Goal: Task Accomplishment & Management: Manage account settings

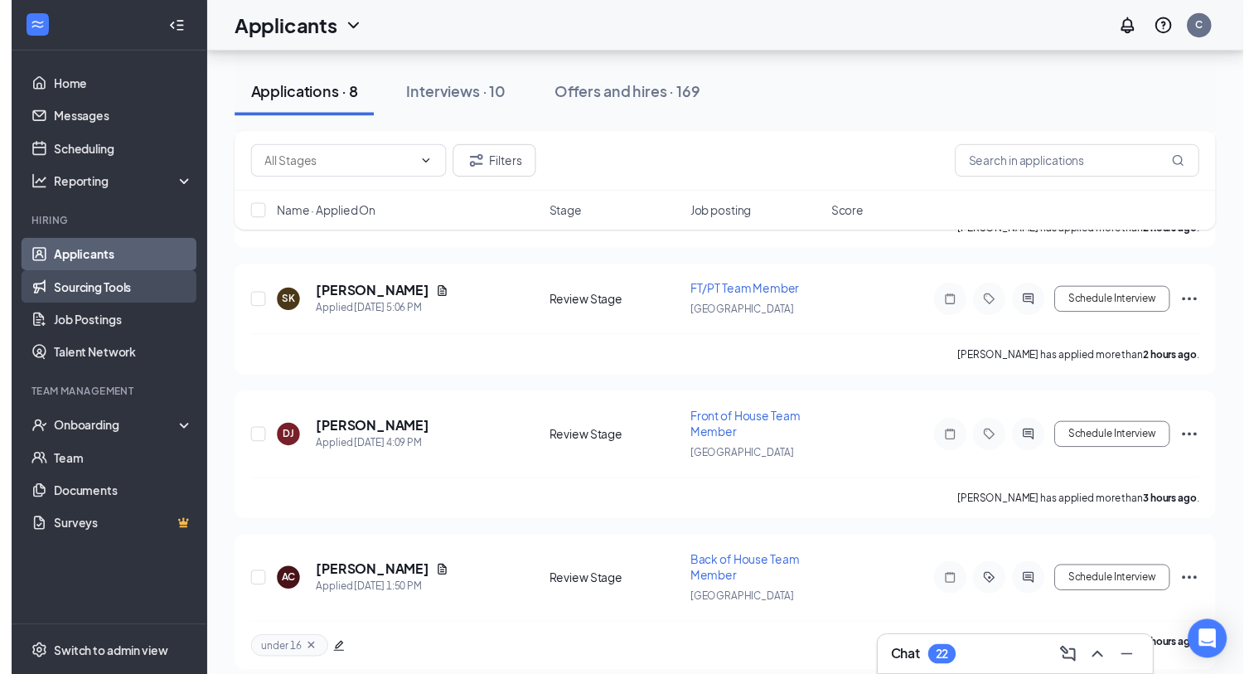
scroll to position [277, 0]
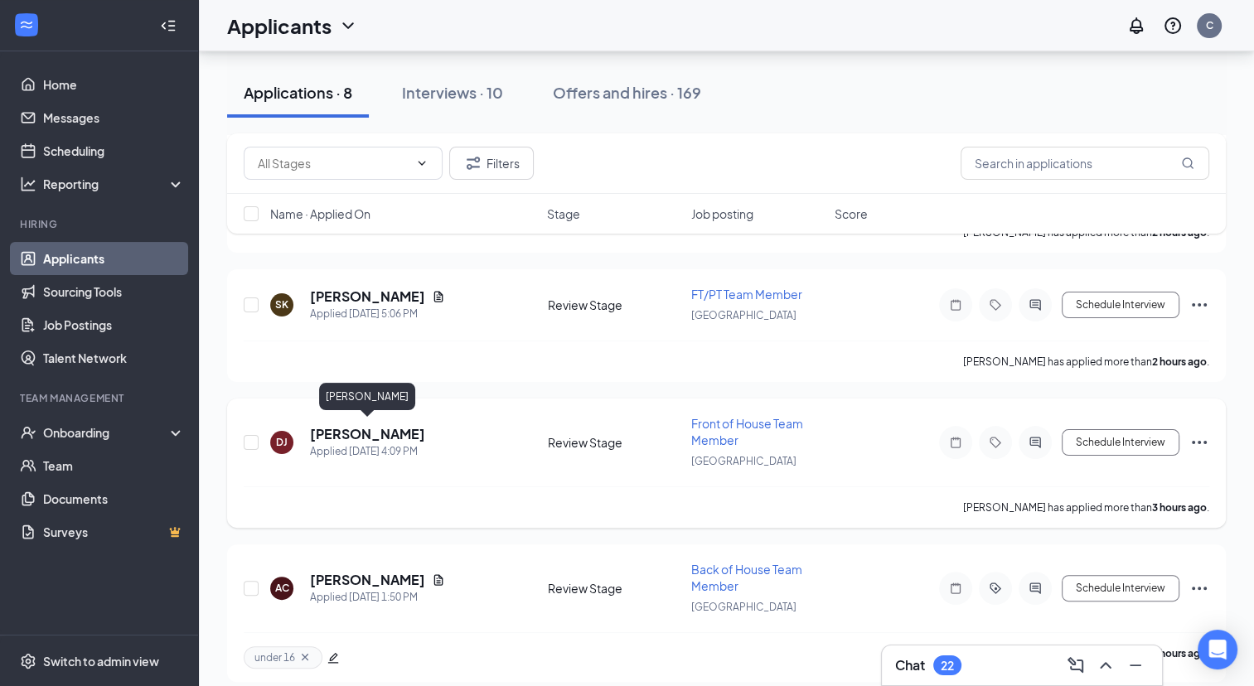
click at [351, 425] on h5 "[PERSON_NAME]" at bounding box center [367, 434] width 115 height 18
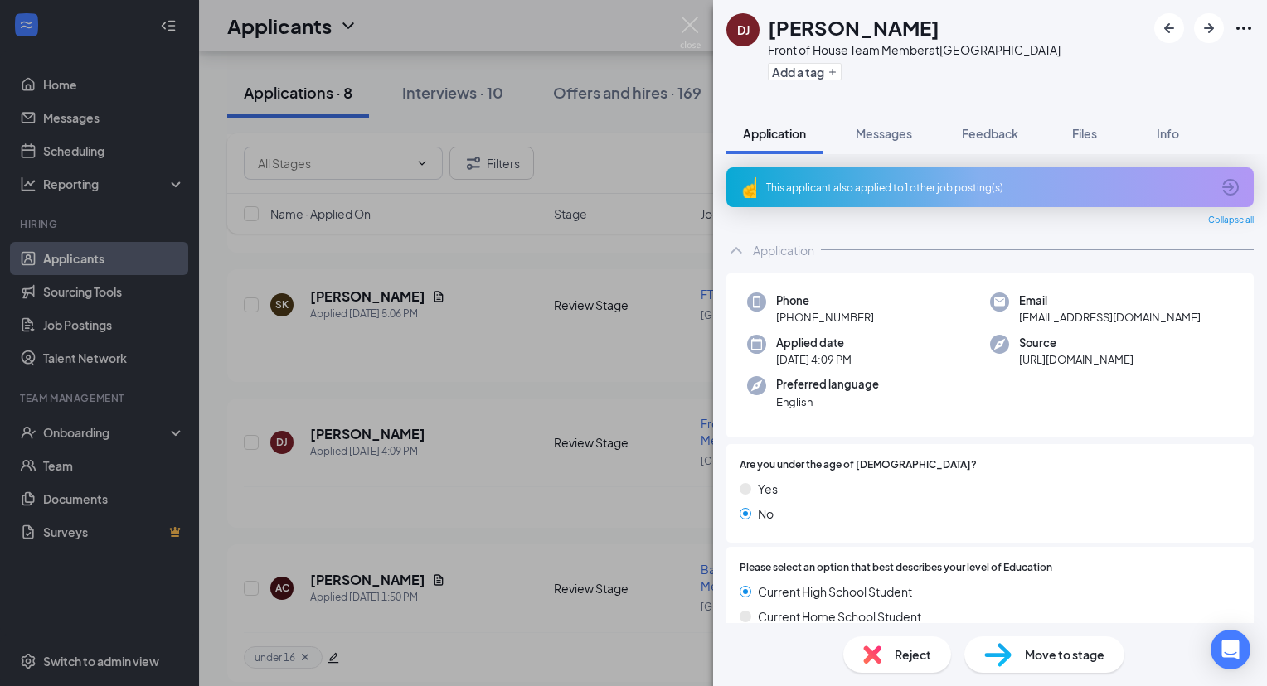
click at [868, 182] on div "This applicant also applied to 1 other job posting(s)" at bounding box center [988, 188] width 444 height 14
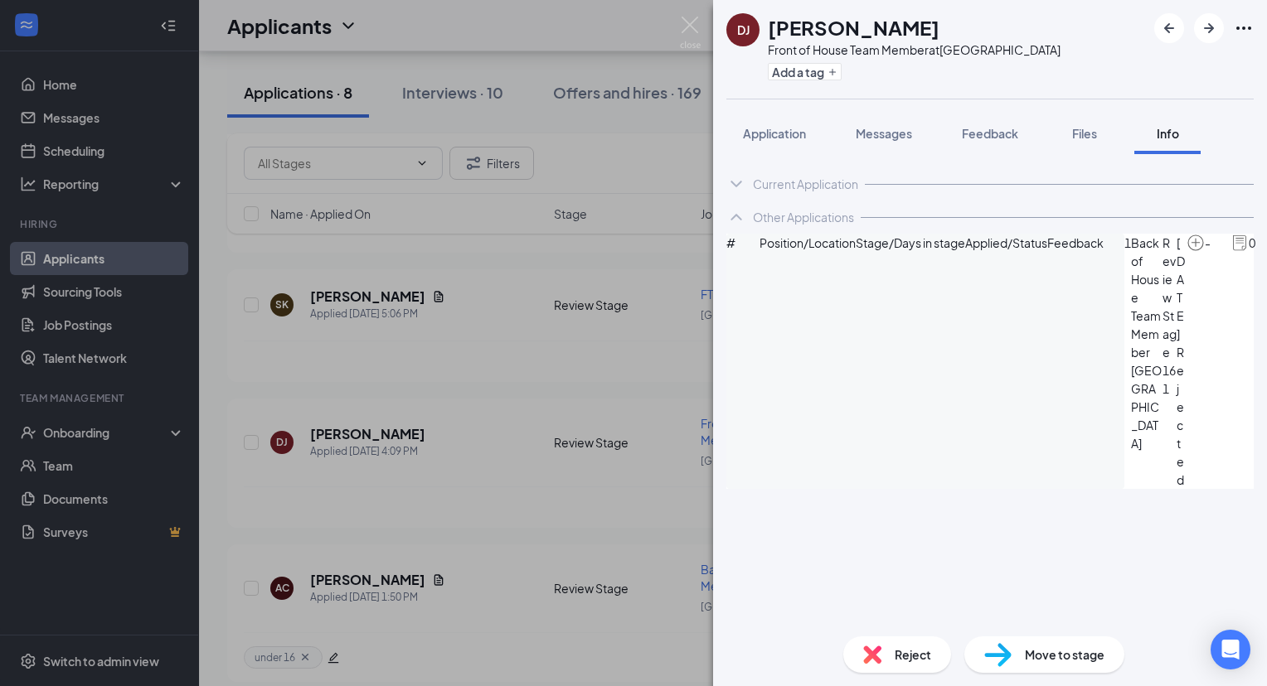
click at [907, 652] on span "Reject" at bounding box center [912, 655] width 36 height 18
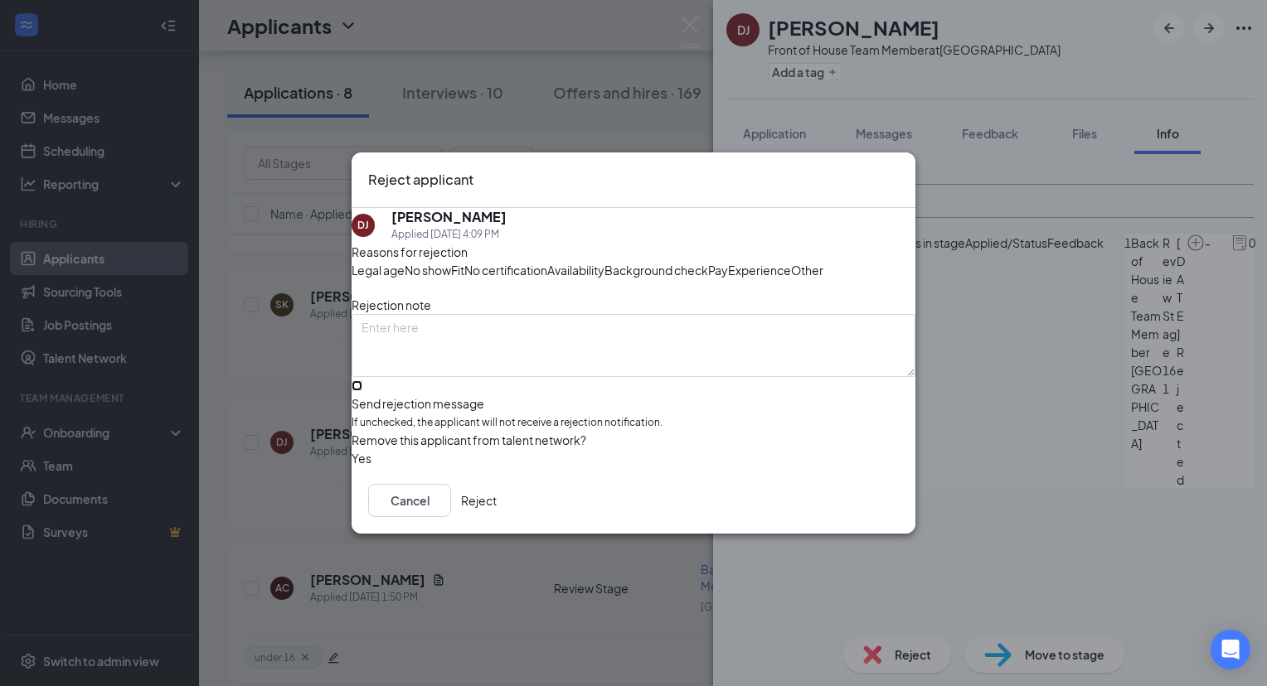
click at [362, 391] on input "Send rejection message If unchecked, the applicant will not receive a rejection…" at bounding box center [356, 386] width 11 height 11
checkbox input "true"
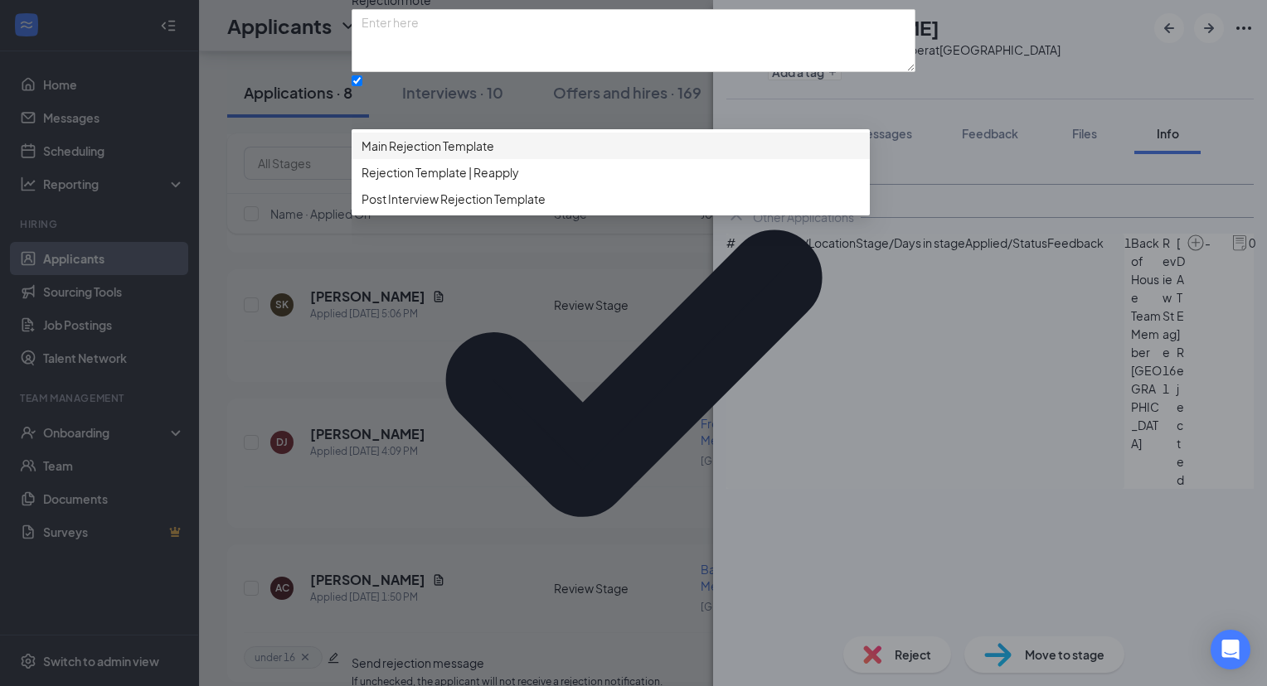
click at [520, 155] on span "Main Rejection Template" at bounding box center [610, 146] width 498 height 18
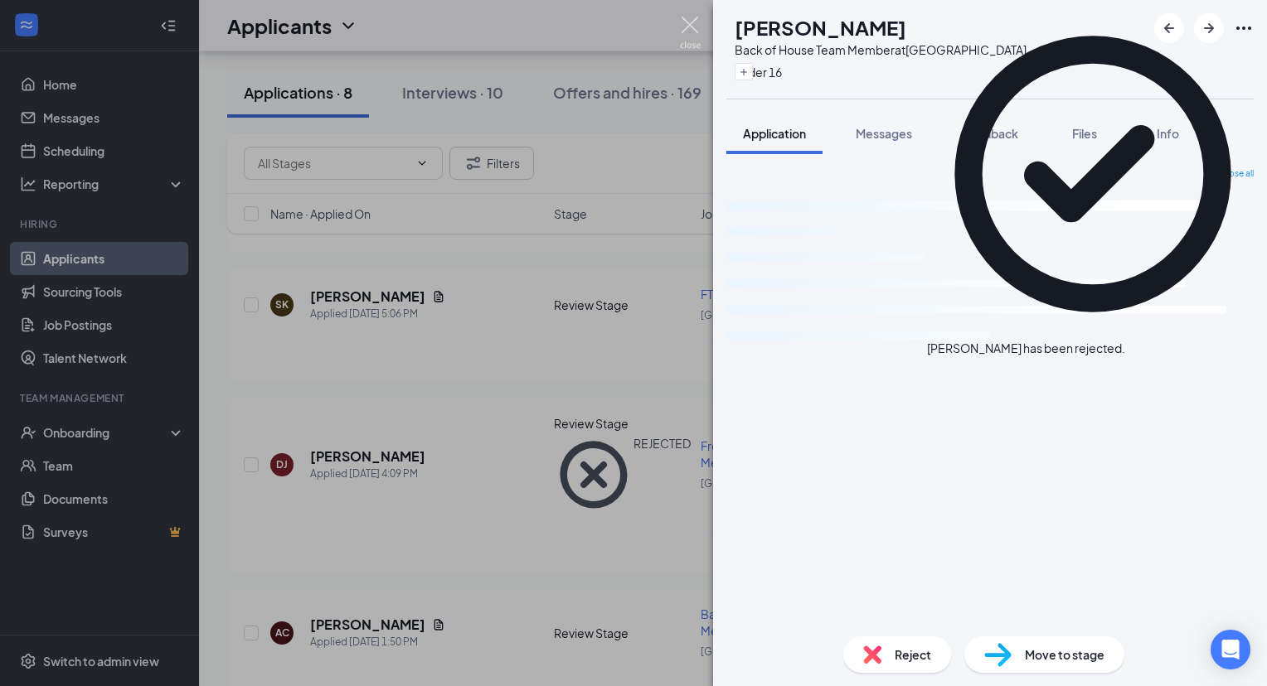
click at [691, 23] on img at bounding box center [690, 33] width 21 height 32
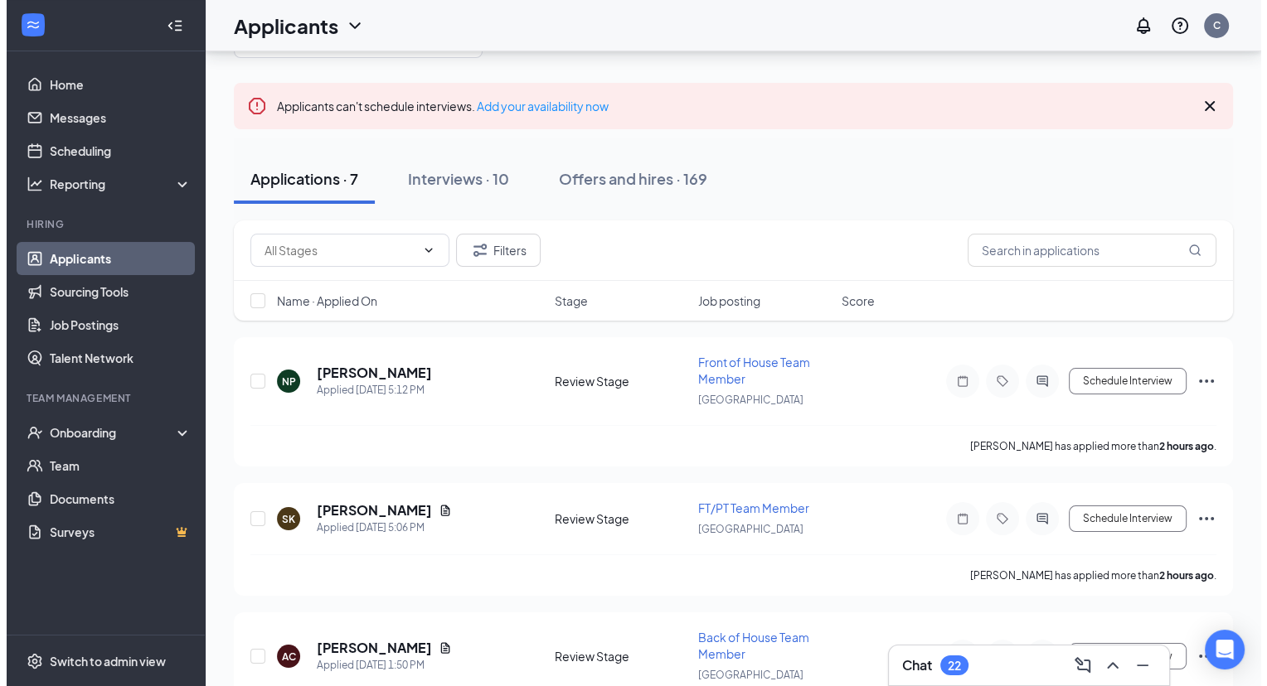
scroll to position [53, 0]
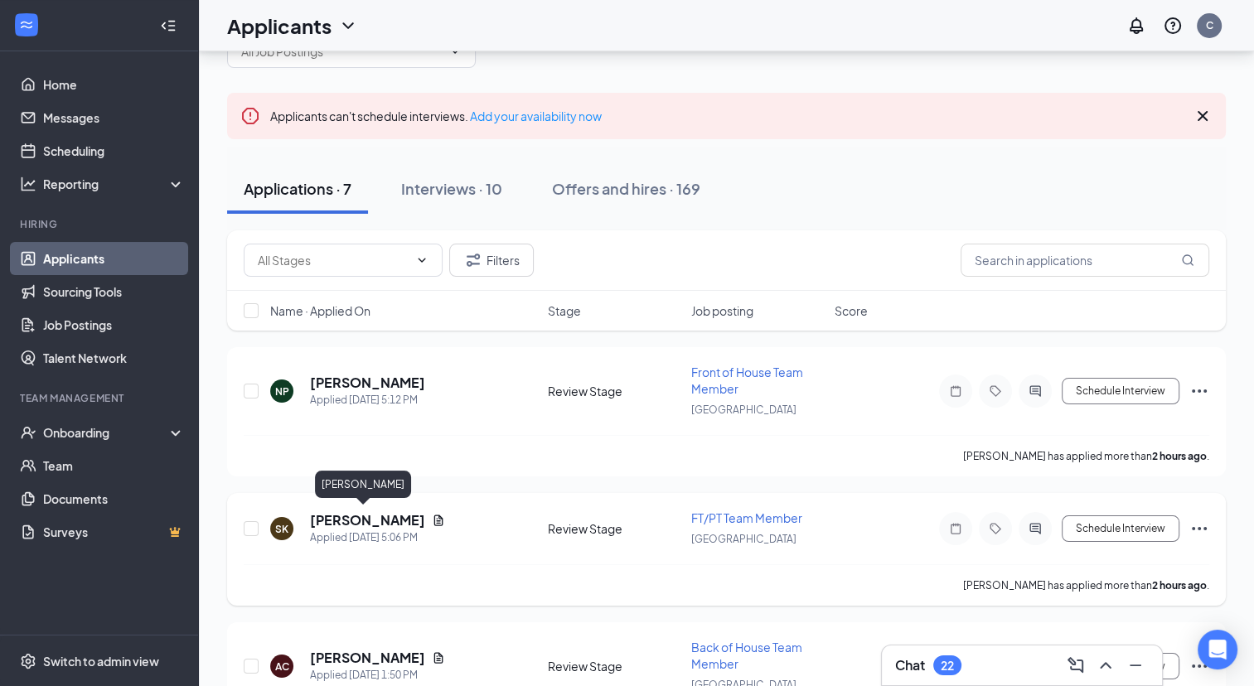
click at [368, 514] on h5 "[PERSON_NAME]" at bounding box center [367, 520] width 115 height 18
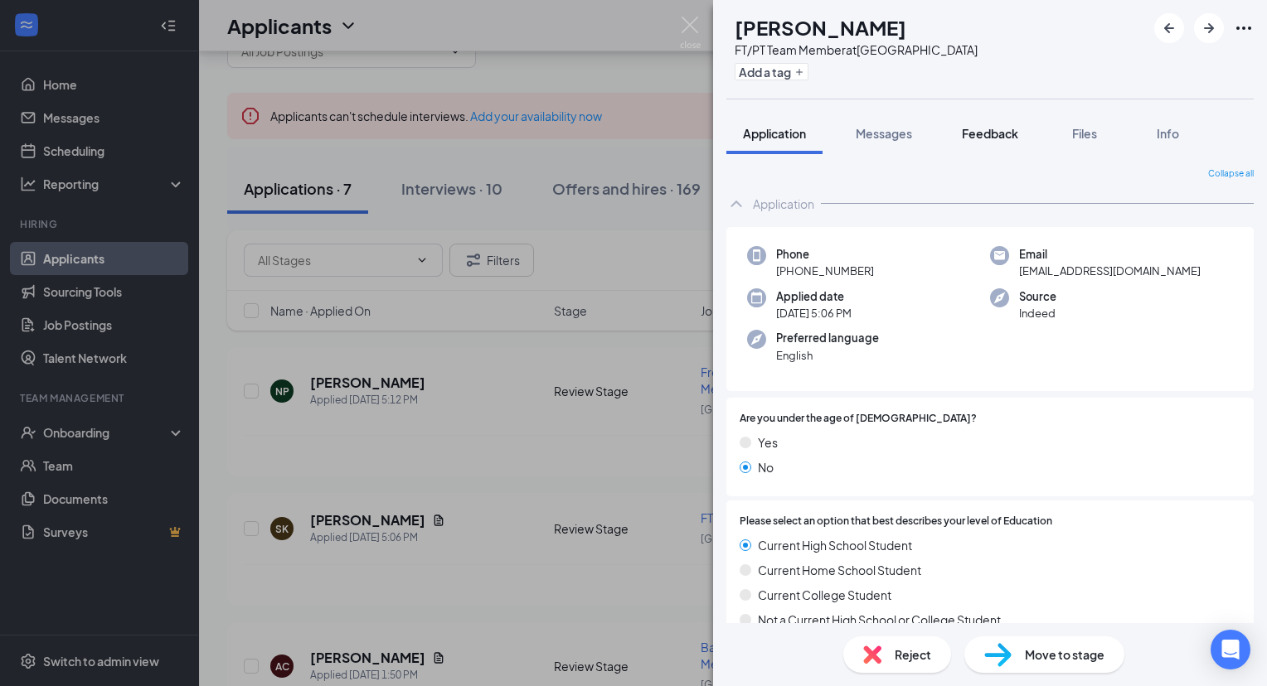
click at [974, 138] on span "Feedback" at bounding box center [990, 133] width 56 height 15
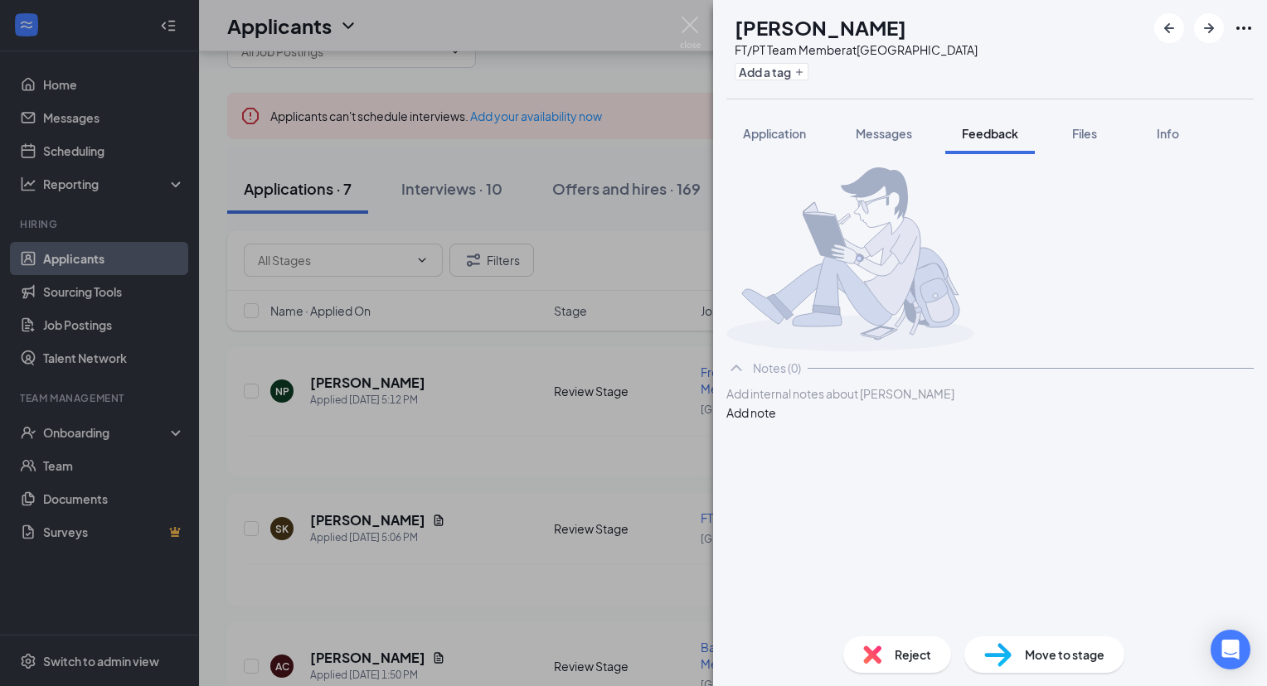
click at [831, 422] on div "Add internal notes about [PERSON_NAME] Add note" at bounding box center [989, 403] width 527 height 37
click at [818, 403] on div at bounding box center [990, 393] width 526 height 17
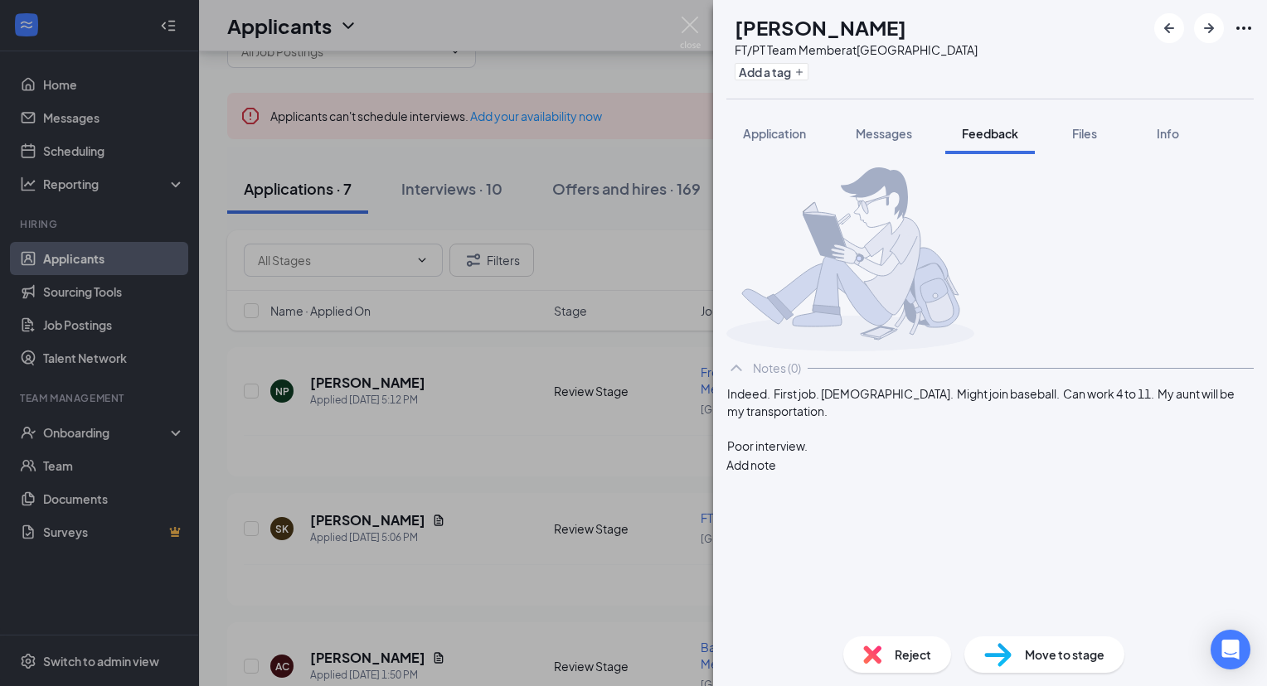
click at [776, 464] on button "Add note" at bounding box center [751, 465] width 50 height 18
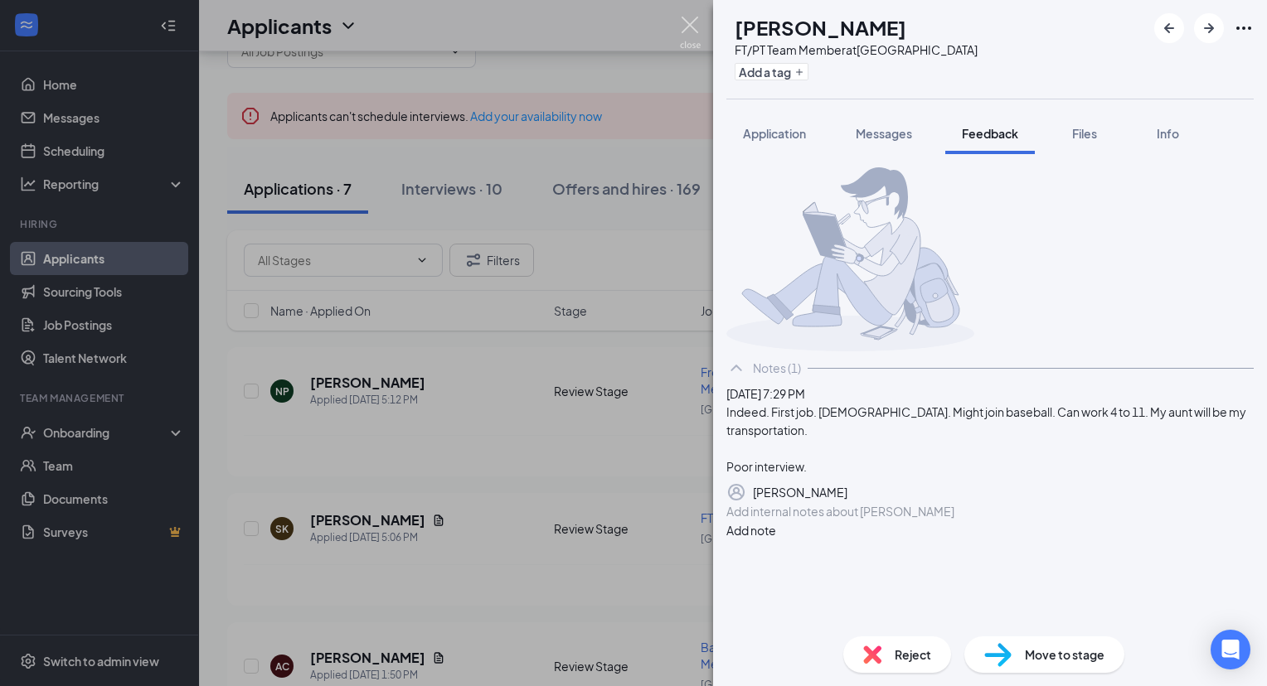
click at [689, 17] on img at bounding box center [690, 33] width 21 height 32
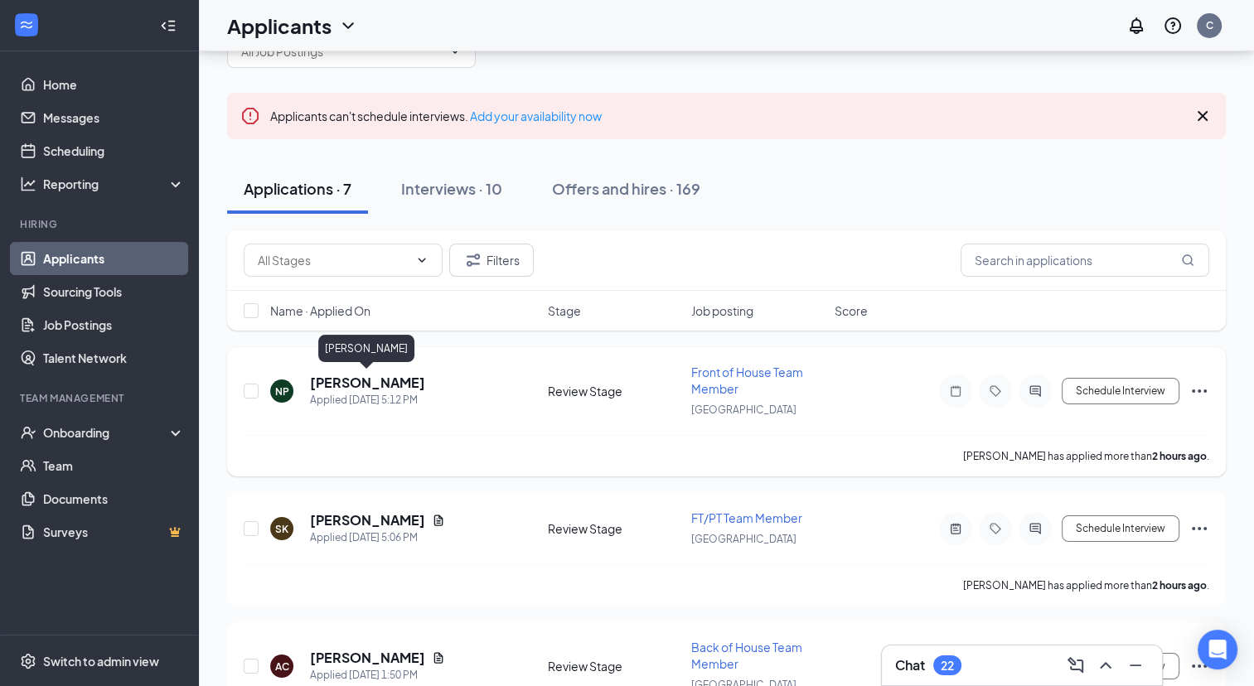
click at [371, 389] on h5 "[PERSON_NAME]" at bounding box center [367, 383] width 115 height 18
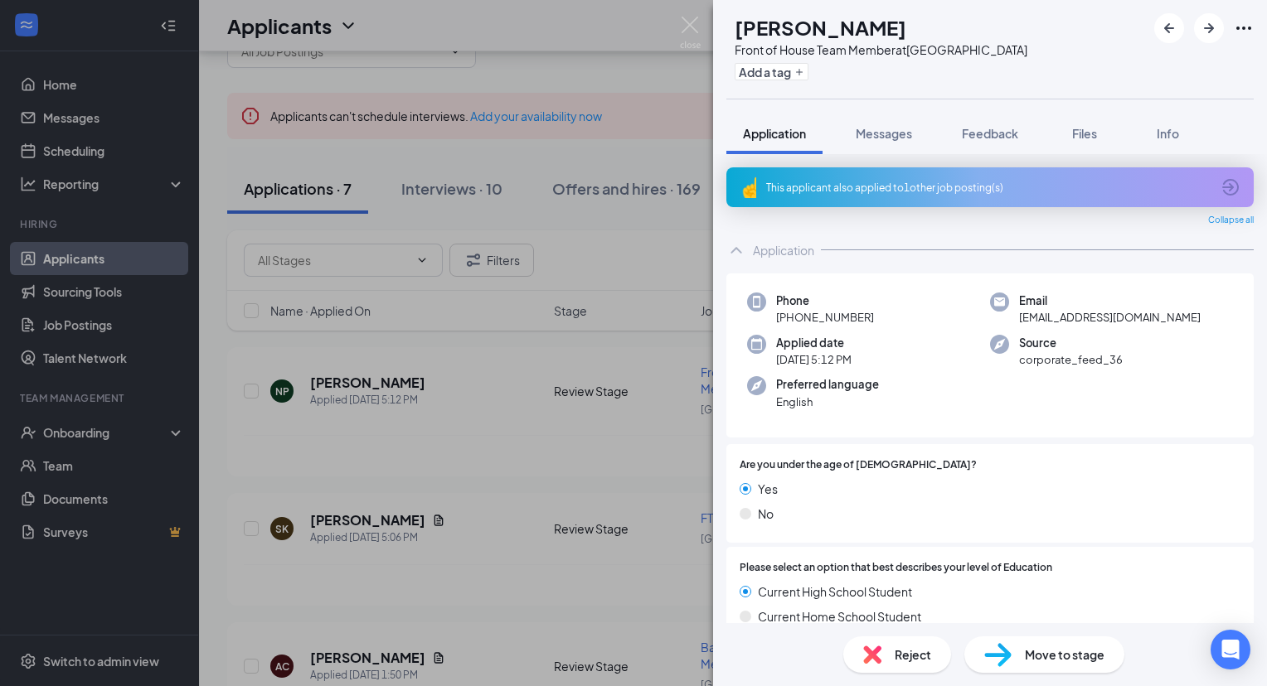
click at [872, 196] on div "This applicant also applied to 1 other job posting(s)" at bounding box center [989, 187] width 527 height 40
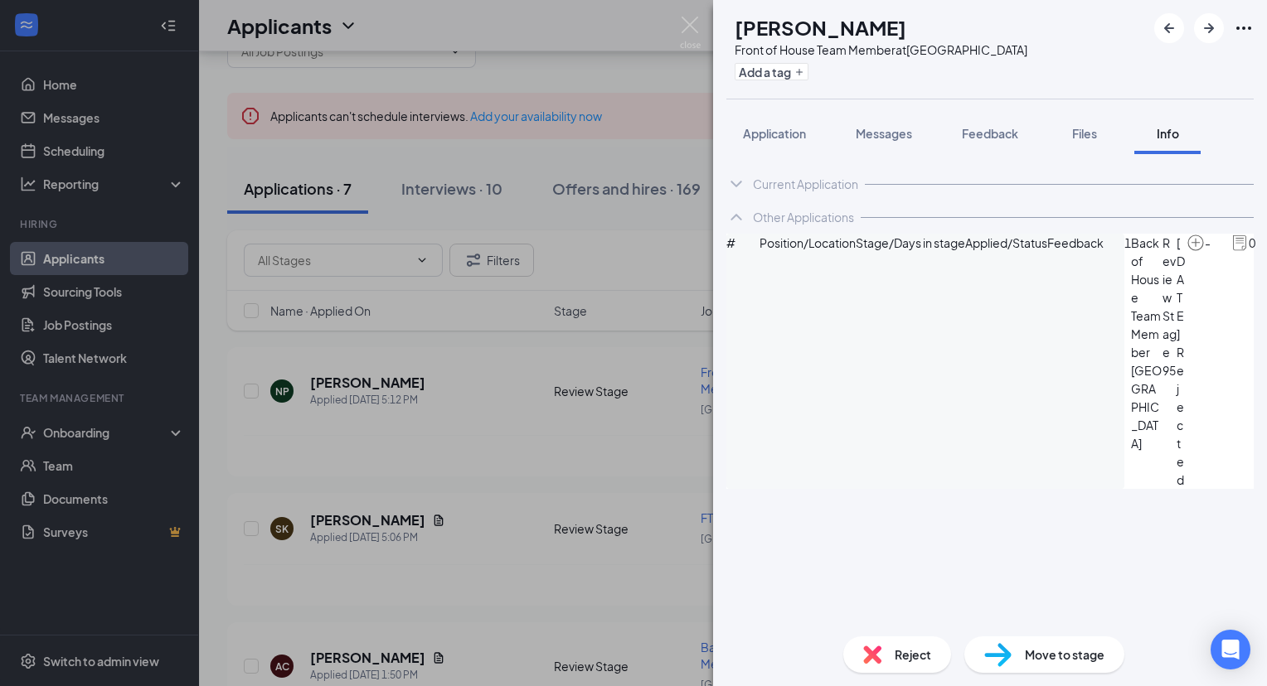
click at [900, 646] on span "Reject" at bounding box center [912, 655] width 36 height 18
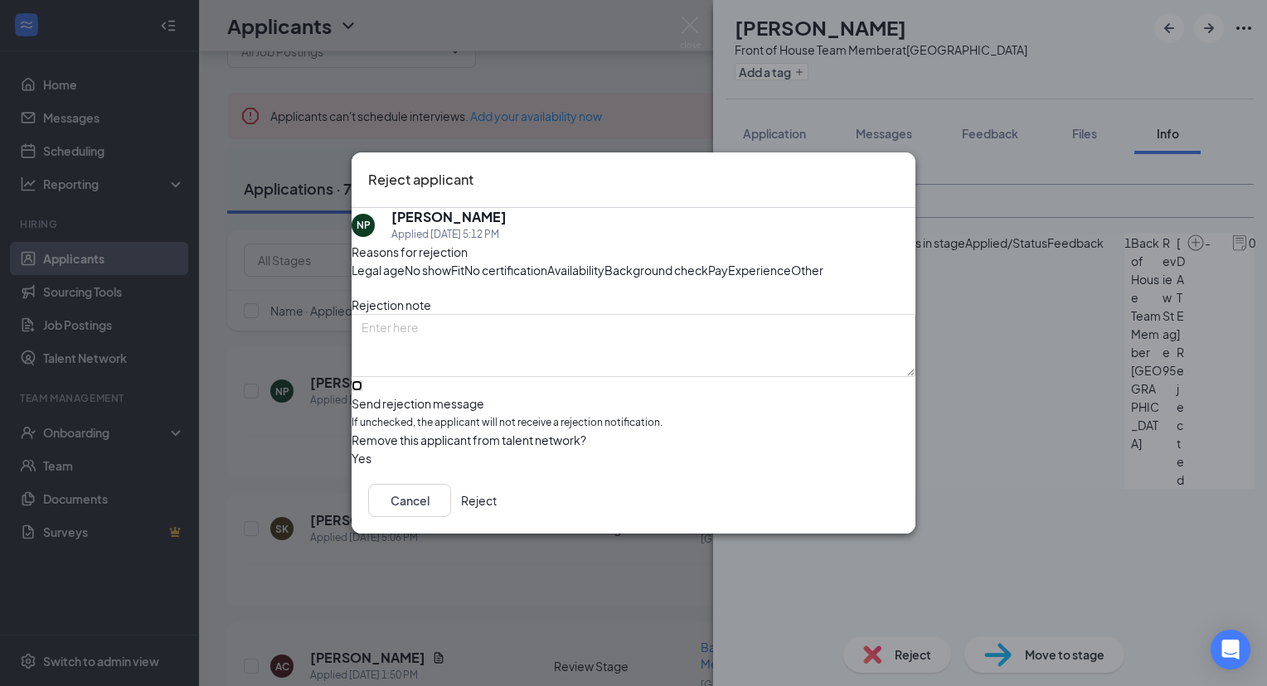
click at [362, 391] on input "Send rejection message If unchecked, the applicant will not receive a rejection…" at bounding box center [356, 386] width 11 height 11
checkbox input "true"
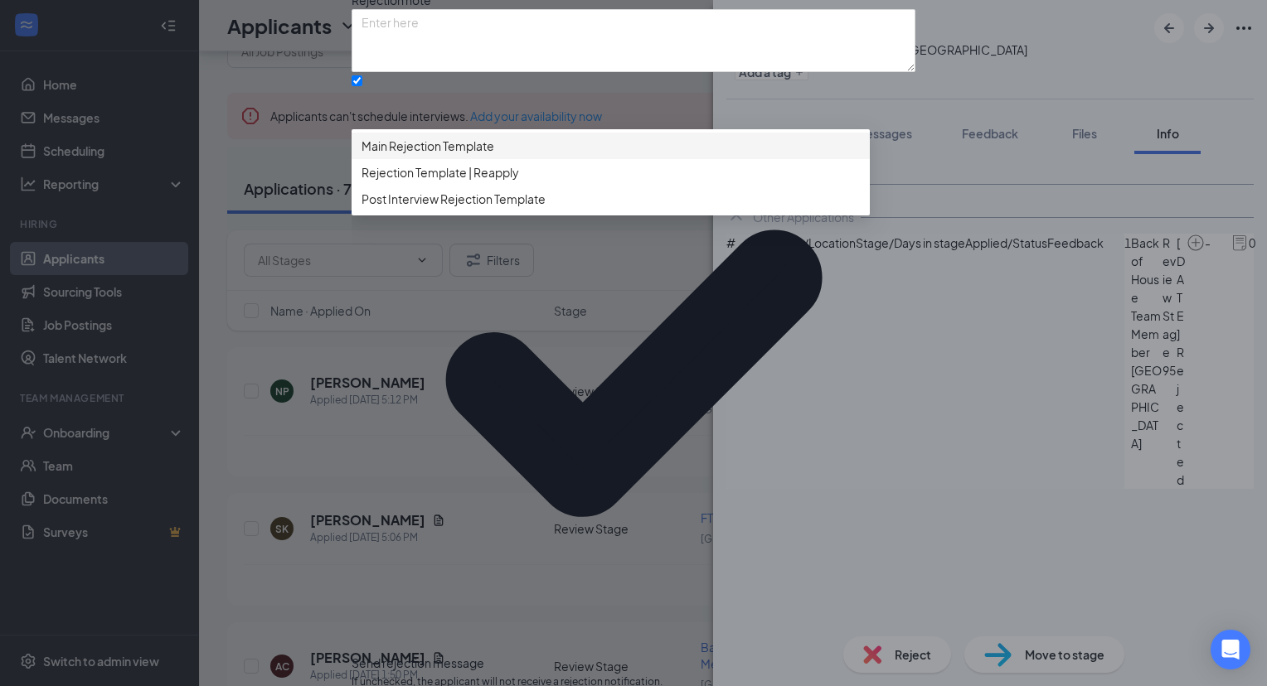
click at [462, 155] on span "Main Rejection Template" at bounding box center [427, 146] width 133 height 18
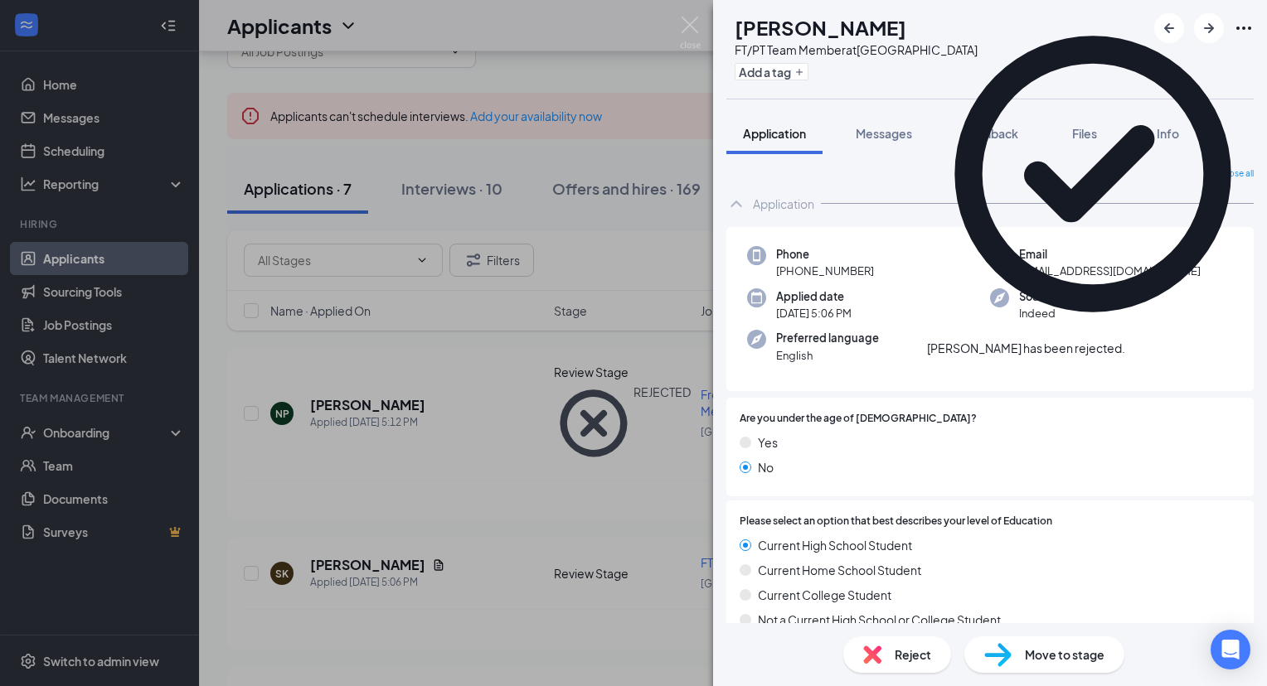
click at [679, 26] on div "[PERSON_NAME] FT/PT Team Member at [GEOGRAPHIC_DATA] Add a tag Application Mess…" at bounding box center [633, 343] width 1267 height 686
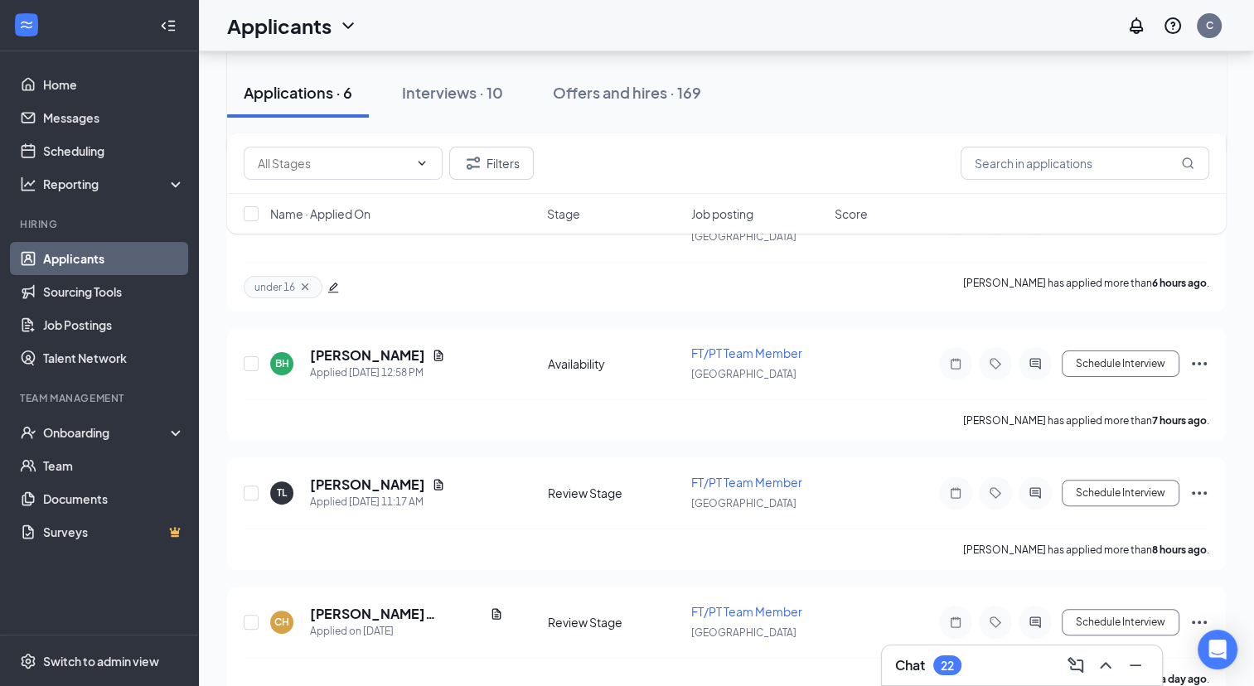
scroll to position [356, 0]
